Goal: Task Accomplishment & Management: Use online tool/utility

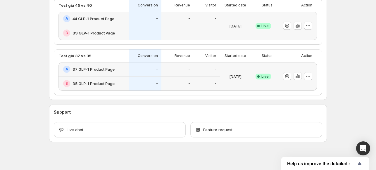
scroll to position [159, 0]
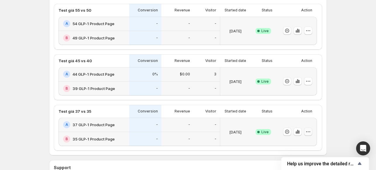
click at [312, 133] on div at bounding box center [308, 132] width 8 height 8
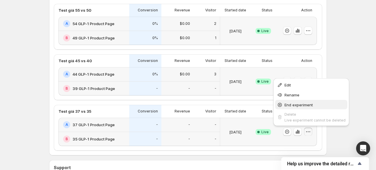
click at [307, 106] on span "End experiment" at bounding box center [298, 105] width 28 height 5
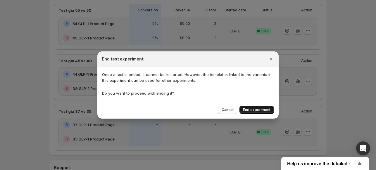
click at [260, 109] on span "End experiment" at bounding box center [256, 110] width 27 height 5
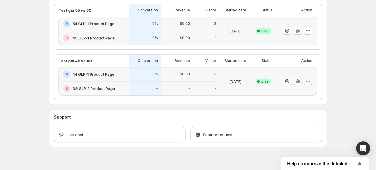
click at [310, 80] on icon "button" at bounding box center [308, 81] width 6 height 6
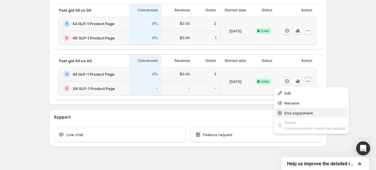
click at [301, 113] on span "End experiment" at bounding box center [298, 113] width 28 height 5
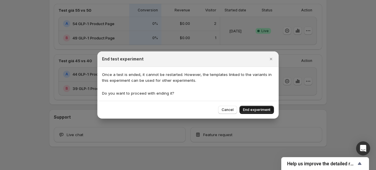
click at [252, 111] on span "End experiment" at bounding box center [256, 110] width 27 height 5
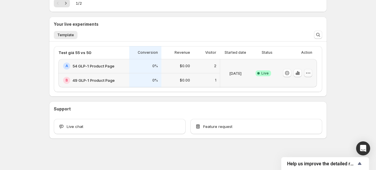
click at [312, 71] on button "button" at bounding box center [308, 73] width 8 height 8
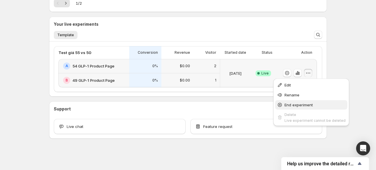
click at [311, 104] on span "End experiment" at bounding box center [298, 105] width 28 height 5
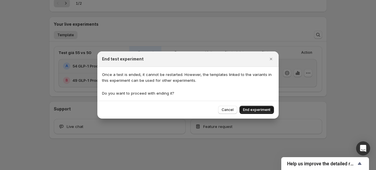
click at [258, 110] on span "End experiment" at bounding box center [256, 110] width 27 height 5
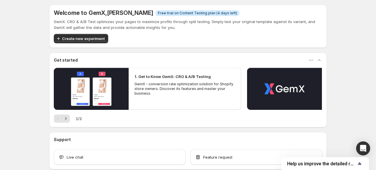
scroll to position [0, 0]
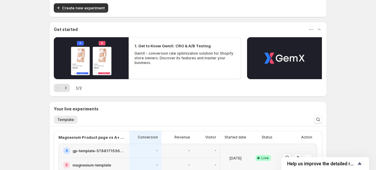
scroll to position [90, 0]
